Goal: Information Seeking & Learning: Learn about a topic

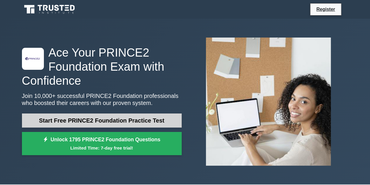
click at [110, 118] on link "Start Free PRINCE2 Foundation Practice Test" at bounding box center [102, 120] width 160 height 14
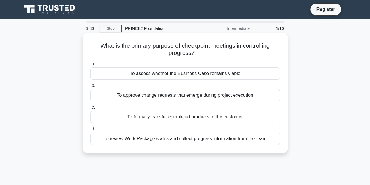
click at [216, 140] on div "To review Work Package status and collect progress information from the team" at bounding box center [185, 138] width 190 height 12
click at [90, 131] on input "d. To review Work Package status and collect progress information from the team" at bounding box center [90, 129] width 0 height 4
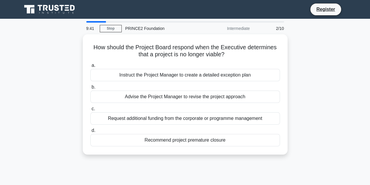
drag, startPoint x: 197, startPoint y: 135, endPoint x: 70, endPoint y: 75, distance: 141.0
click at [70, 75] on div "How should the Project Board respond when the Executive determines that a proje…" at bounding box center [184, 97] width 333 height 127
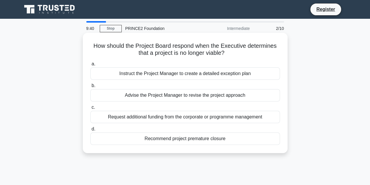
click at [139, 51] on h5 "How should the Project Board respond when the Executive determines that a proje…" at bounding box center [185, 49] width 191 height 15
click at [187, 96] on div "Advise the Project Manager to revise the project approach" at bounding box center [185, 95] width 190 height 12
click at [90, 87] on input "b. Advise the Project Manager to revise the project approach" at bounding box center [90, 86] width 0 height 4
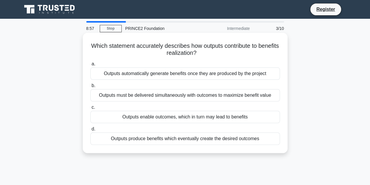
click at [189, 138] on div "Outputs produce benefits which eventually create the desired outcomes" at bounding box center [185, 138] width 190 height 12
click at [90, 131] on input "d. Outputs produce benefits which eventually create the desired outcomes" at bounding box center [90, 129] width 0 height 4
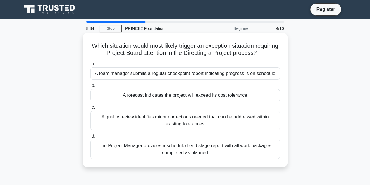
click at [187, 94] on div "A forecast indicates the project will exceed its cost tolerance" at bounding box center [185, 95] width 190 height 12
click at [90, 87] on input "b. A forecast indicates the project will exceed its cost tolerance" at bounding box center [90, 86] width 0 height 4
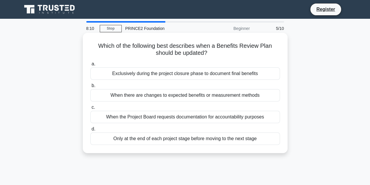
click at [185, 94] on div "When there are changes to expected benefits or measurement methods" at bounding box center [185, 95] width 190 height 12
click at [90, 87] on input "b. When there are changes to expected benefits or measurement methods" at bounding box center [90, 86] width 0 height 4
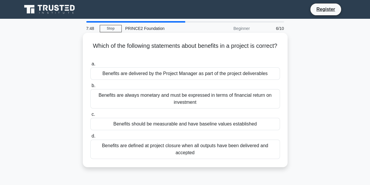
click at [182, 126] on div "Benefits should be measurable and have baseline values established" at bounding box center [185, 124] width 190 height 12
click at [90, 116] on input "c. Benefits should be measurable and have baseline values established" at bounding box center [90, 114] width 0 height 4
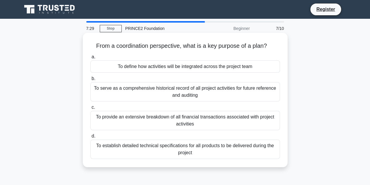
click at [202, 66] on div "To define how activities will be integrated across the project team" at bounding box center [185, 66] width 190 height 12
click at [90, 59] on input "a. To define how activities will be integrated across the project team" at bounding box center [90, 57] width 0 height 4
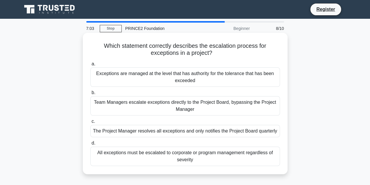
click at [184, 77] on div "Exceptions are managed at the level that has authority for the tolerance that h…" at bounding box center [185, 76] width 190 height 19
click at [90, 66] on input "a. Exceptions are managed at the level that has authority for the tolerance tha…" at bounding box center [90, 64] width 0 height 4
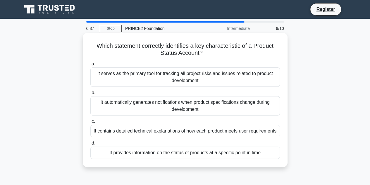
click at [199, 154] on div "It provides information on the status of products at a specific point in time" at bounding box center [185, 152] width 190 height 12
click at [90, 145] on input "d. It provides information on the status of products at a specific point in time" at bounding box center [90, 143] width 0 height 4
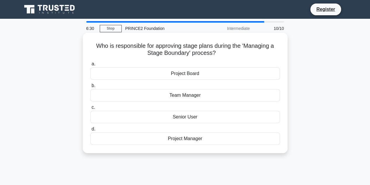
click at [183, 76] on div "Project Board" at bounding box center [185, 73] width 190 height 12
click at [90, 66] on input "a. Project Board" at bounding box center [90, 64] width 0 height 4
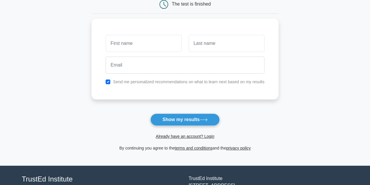
scroll to position [64, 0]
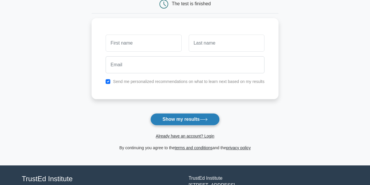
click at [186, 114] on button "Show my results" at bounding box center [184, 119] width 69 height 12
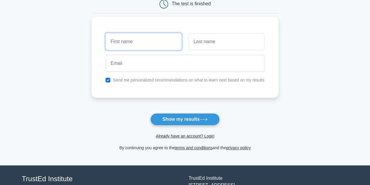
click at [144, 42] on input "text" at bounding box center [144, 41] width 76 height 17
type input "Helena"
click at [123, 80] on label "Send me personalized recommendations on what to learn next based on my results" at bounding box center [189, 80] width 152 height 5
click at [107, 78] on input "checkbox" at bounding box center [108, 80] width 5 height 5
checkbox input "false"
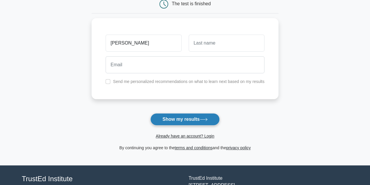
click at [178, 118] on button "Show my results" at bounding box center [184, 119] width 69 height 12
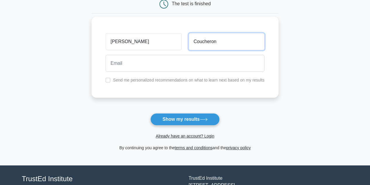
type input "Coucheron"
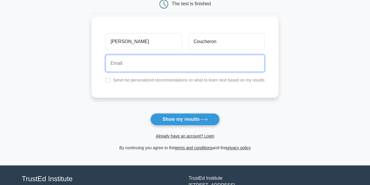
click at [197, 64] on input "email" at bounding box center [185, 63] width 159 height 17
type input "helena_c99@hotmail.com"
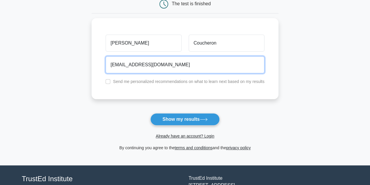
scroll to position [0, 0]
